Goal: Task Accomplishment & Management: Manage account settings

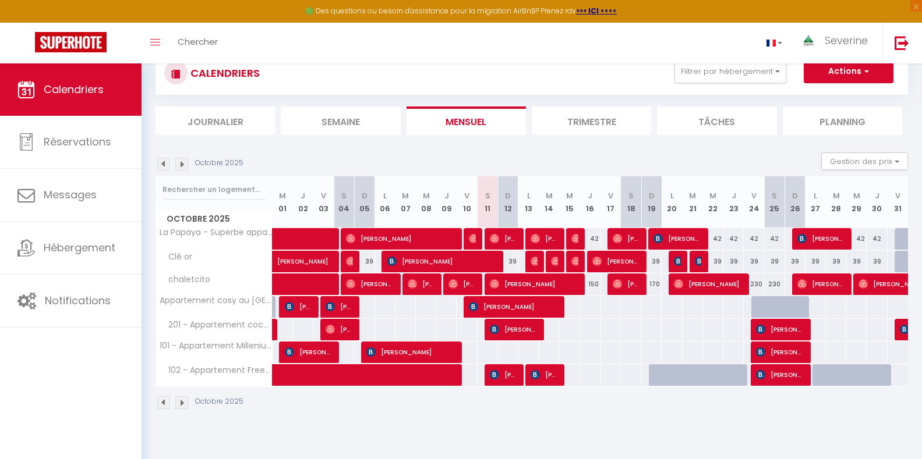
scroll to position [63, 0]
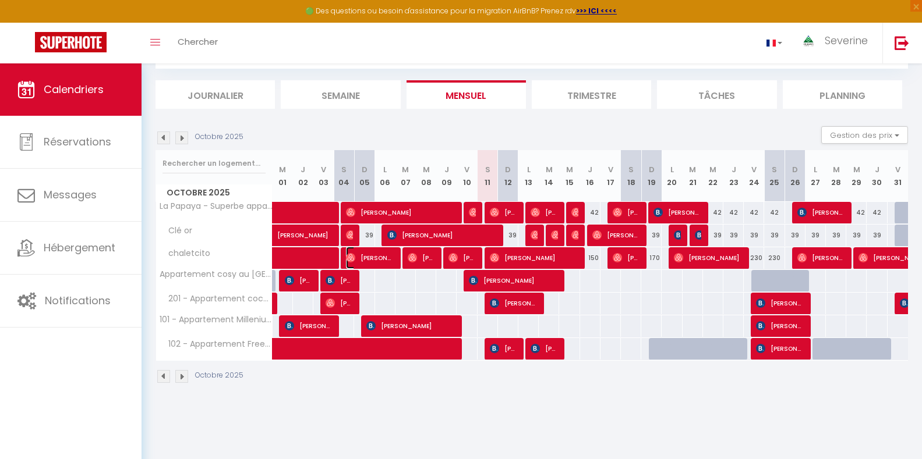
click at [391, 266] on span "[PERSON_NAME]" at bounding box center [370, 258] width 48 height 22
select select "OK"
select select "0"
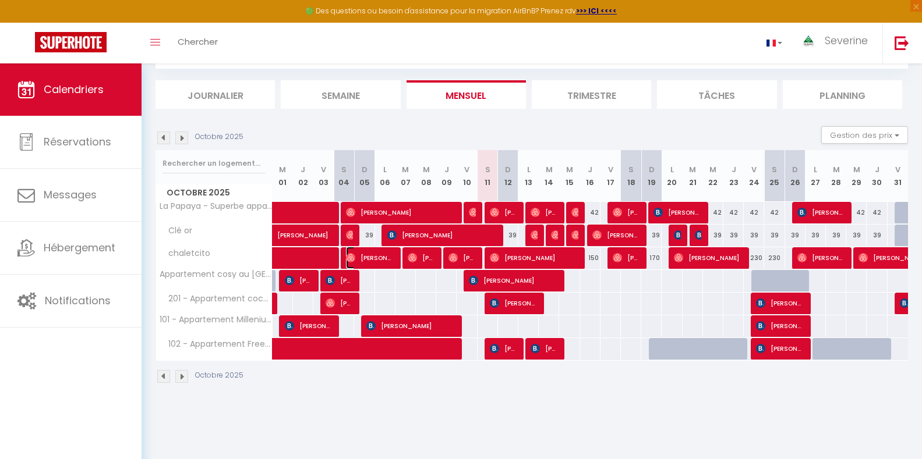
select select "1"
select select
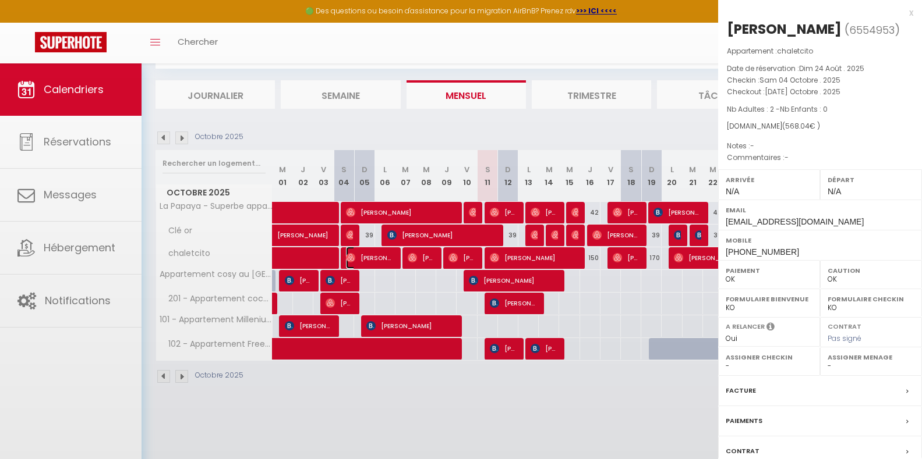
select select "41946"
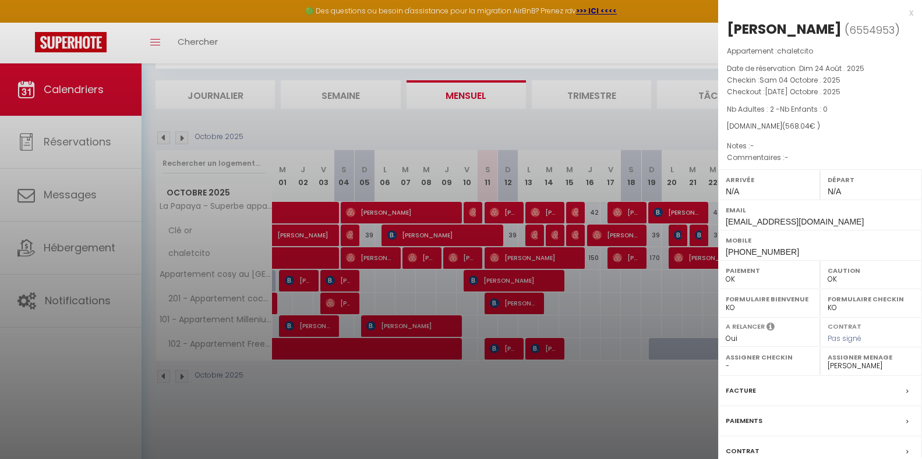
click at [585, 340] on div at bounding box center [461, 229] width 922 height 459
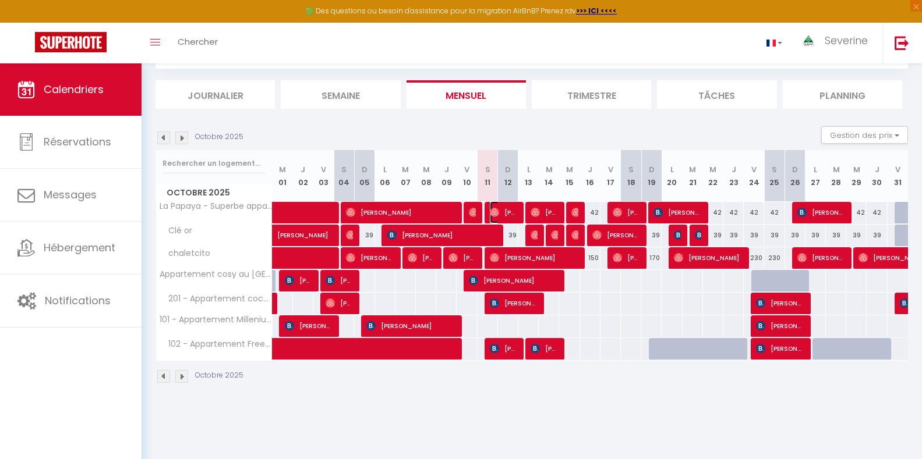
click at [514, 210] on span "[PERSON_NAME]" at bounding box center [503, 212] width 27 height 22
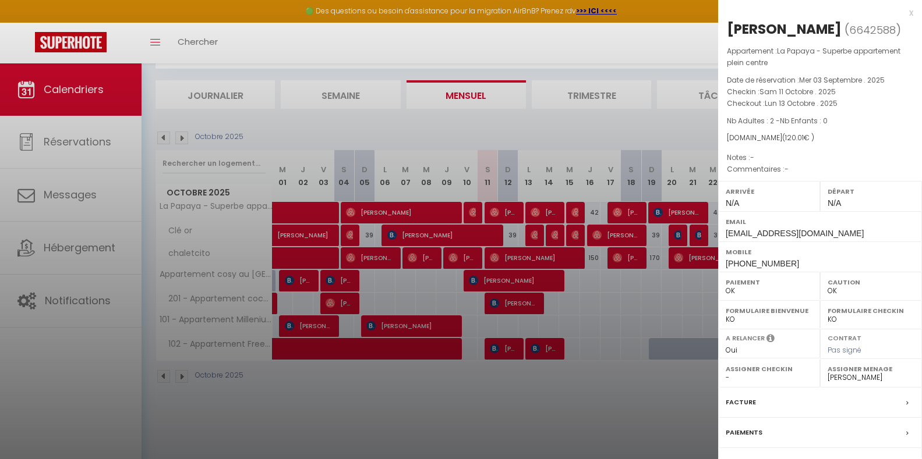
click at [514, 210] on div at bounding box center [461, 229] width 922 height 459
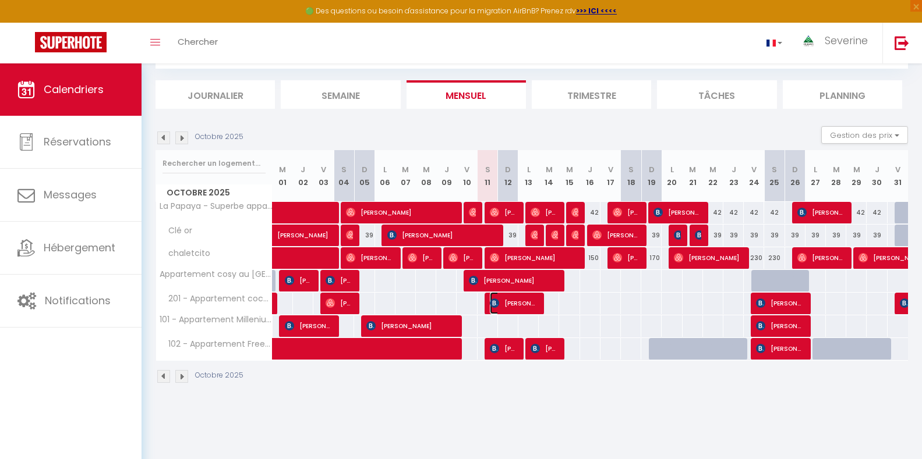
click at [536, 303] on span "[PERSON_NAME]" at bounding box center [514, 303] width 48 height 22
select select "KO"
select select
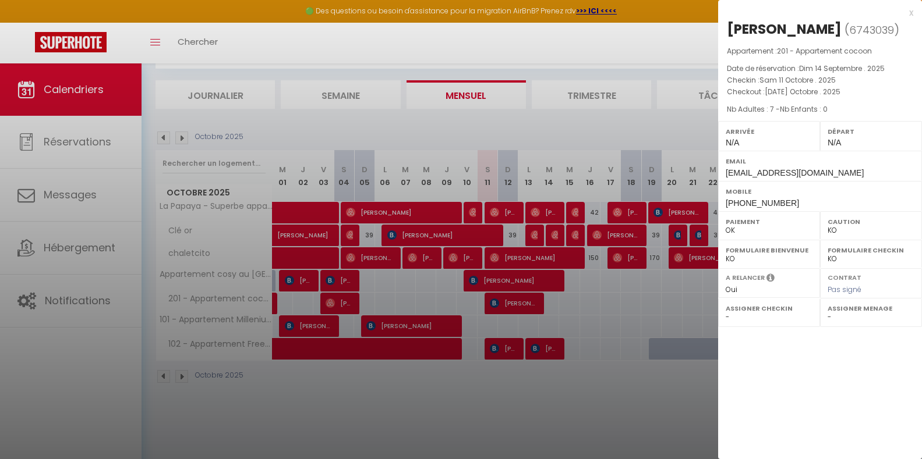
click at [536, 303] on div at bounding box center [461, 229] width 922 height 459
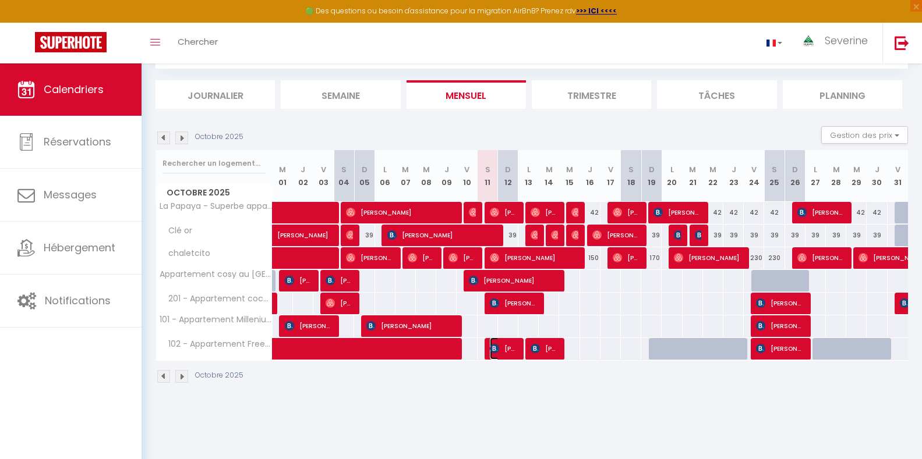
click at [499, 354] on span "[PERSON_NAME]" at bounding box center [503, 349] width 27 height 22
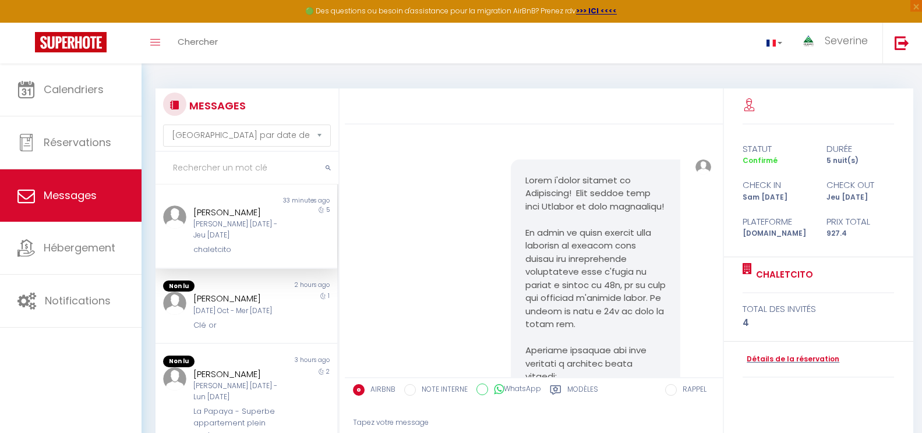
select select "message"
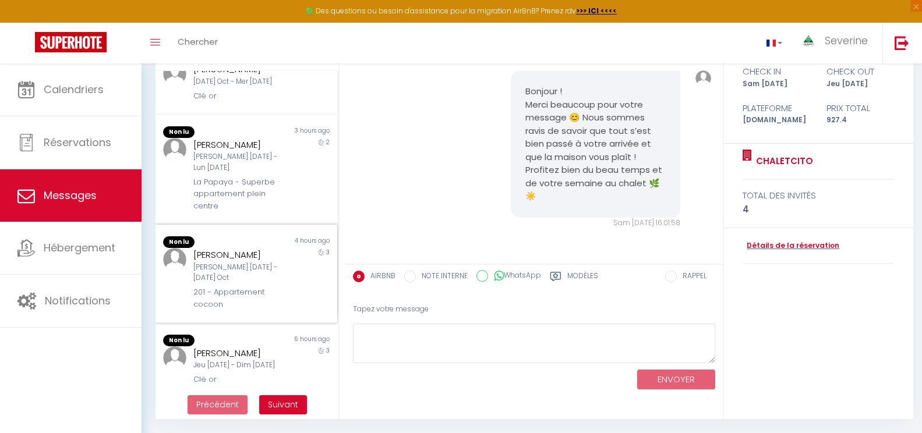
scroll to position [116, 0]
click at [245, 261] on div "[PERSON_NAME]" at bounding box center [238, 254] width 91 height 14
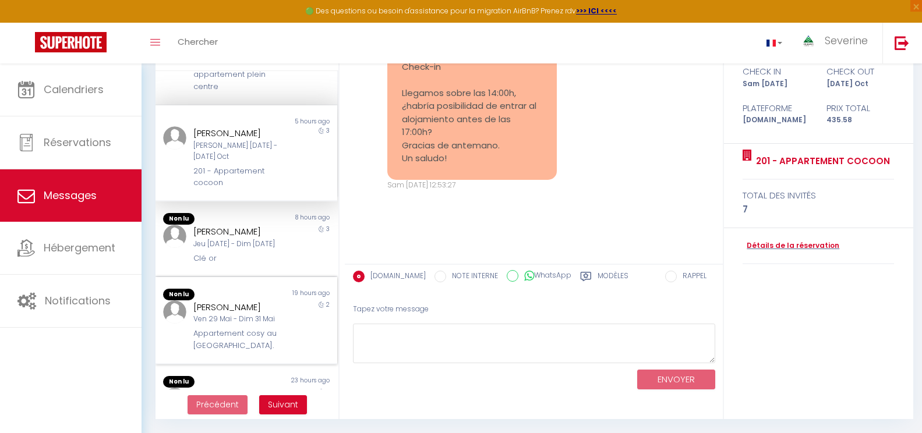
scroll to position [215, 0]
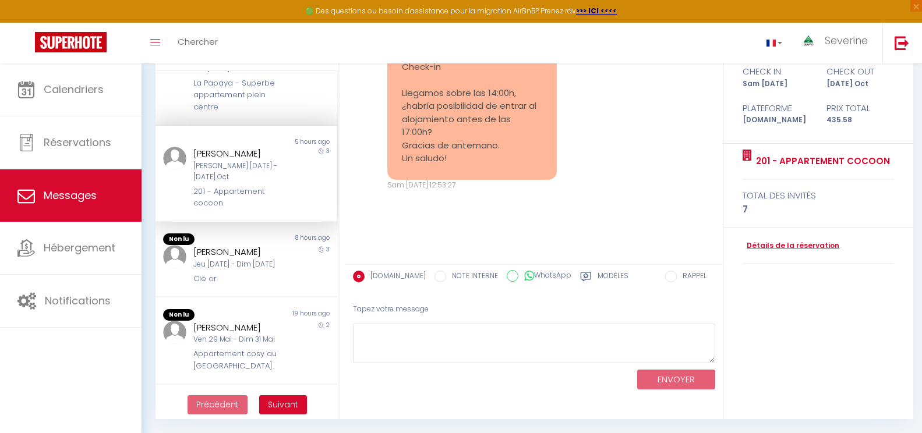
click at [226, 158] on div "[PERSON_NAME]" at bounding box center [238, 154] width 91 height 14
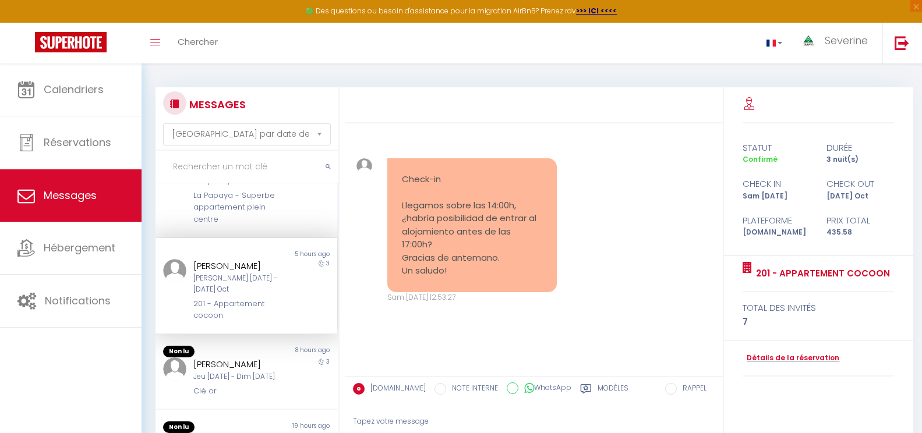
scroll to position [0, 0]
